Goal: Transaction & Acquisition: Purchase product/service

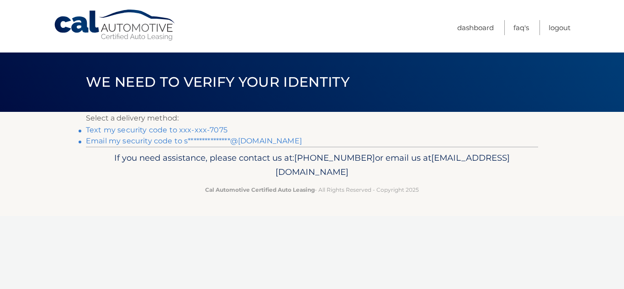
click at [189, 128] on link "Text my security code to xxx-xxx-7075" at bounding box center [157, 130] width 142 height 9
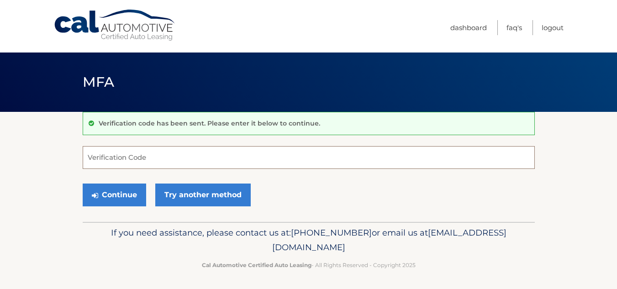
click at [157, 163] on input "Verification Code" at bounding box center [309, 157] width 452 height 23
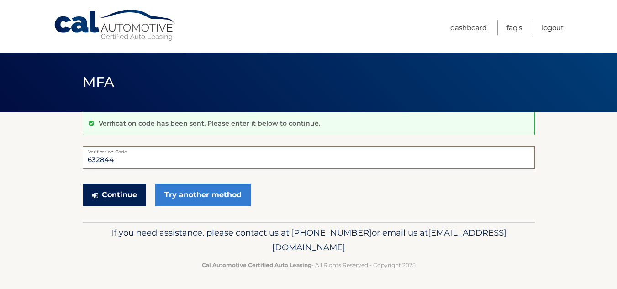
type input "632844"
click at [127, 197] on button "Continue" at bounding box center [114, 195] width 63 height 23
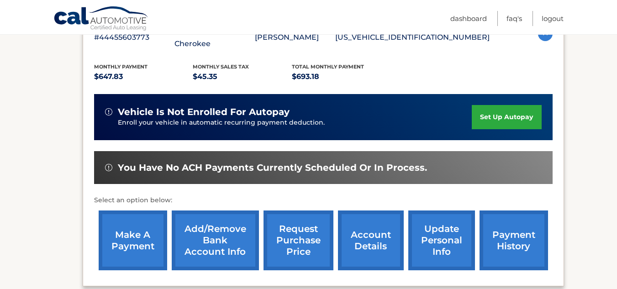
scroll to position [194, 0]
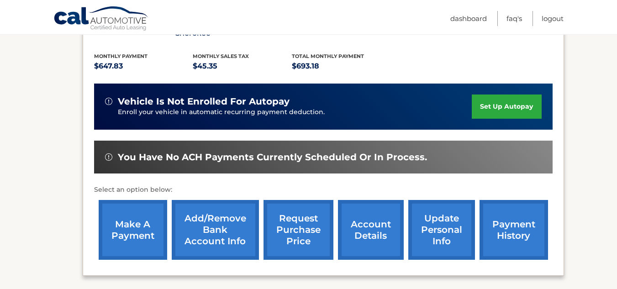
click at [114, 223] on link "make a payment" at bounding box center [133, 230] width 68 height 60
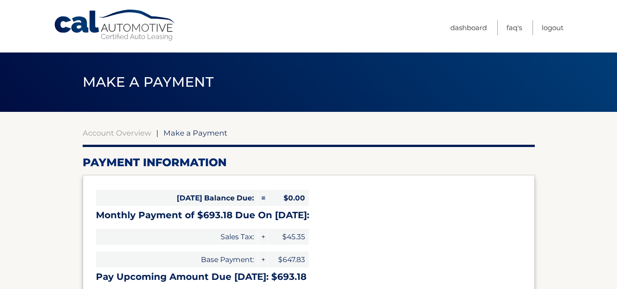
select select "ZWZiOTE0NzUtY2U3ZS00NzRhLWFiNTUtOTU1NDI0NjE2ZTFj"
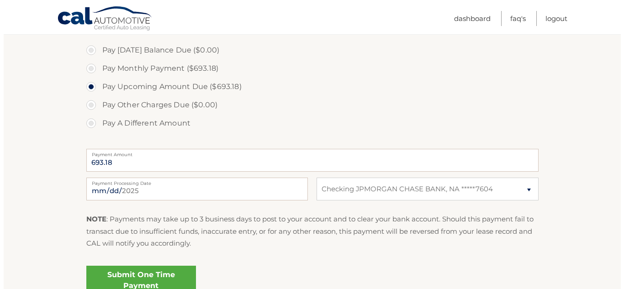
scroll to position [282, 0]
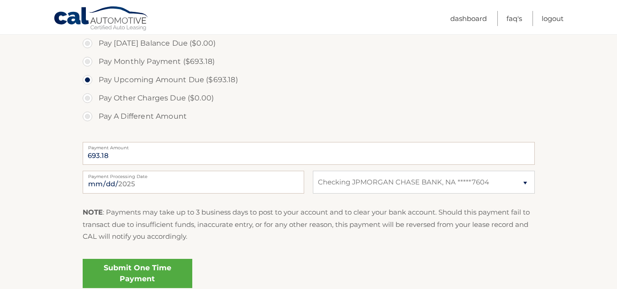
click at [142, 266] on link "Submit One Time Payment" at bounding box center [138, 273] width 110 height 29
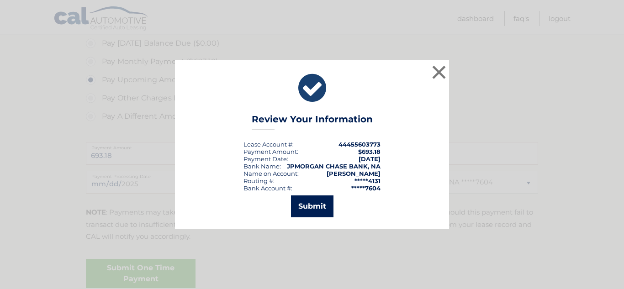
click at [296, 206] on button "Submit" at bounding box center [312, 206] width 42 height 22
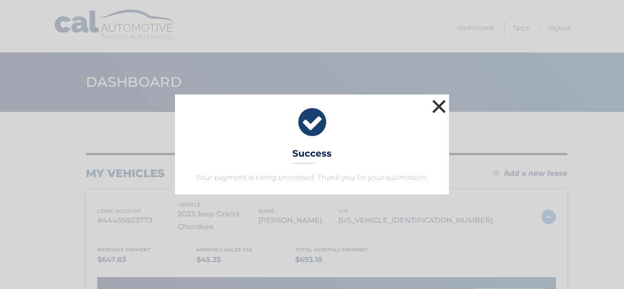
click at [441, 108] on button "×" at bounding box center [439, 106] width 18 height 18
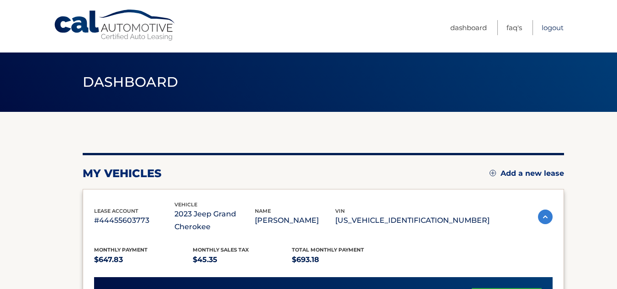
click at [548, 29] on link "Logout" at bounding box center [552, 27] width 22 height 15
